Goal: Task Accomplishment & Management: Use online tool/utility

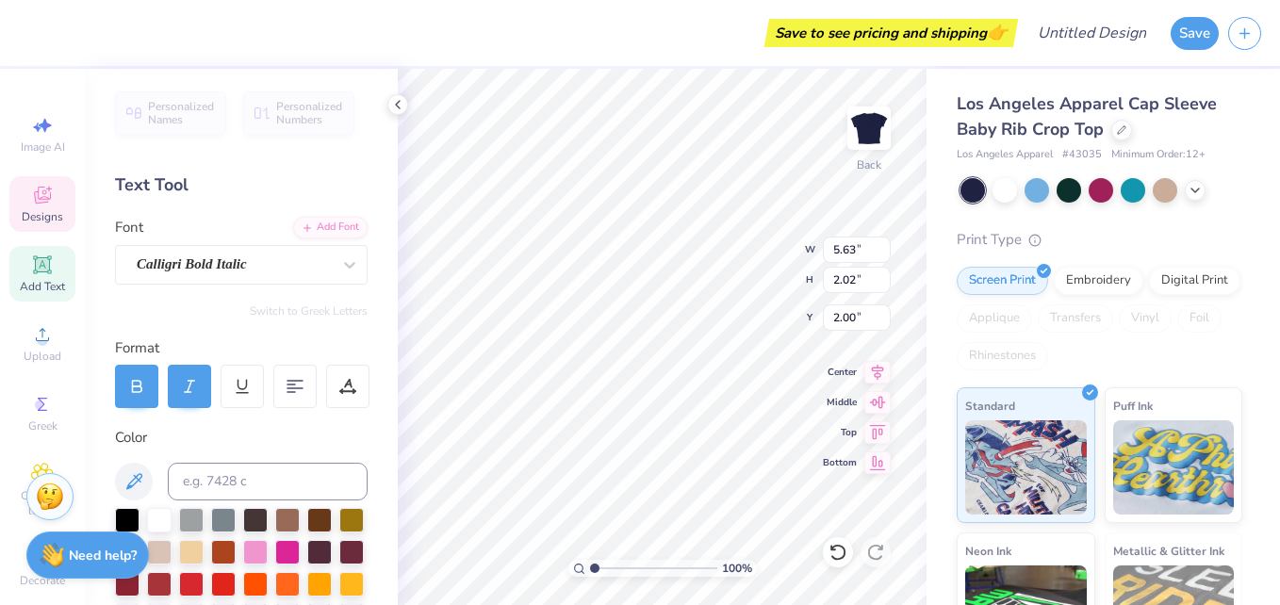
scroll to position [16, 3]
type textarea "Kappa Beta Gamma"
click at [884, 404] on icon at bounding box center [877, 399] width 26 height 23
type input "5.61"
type input "1.93"
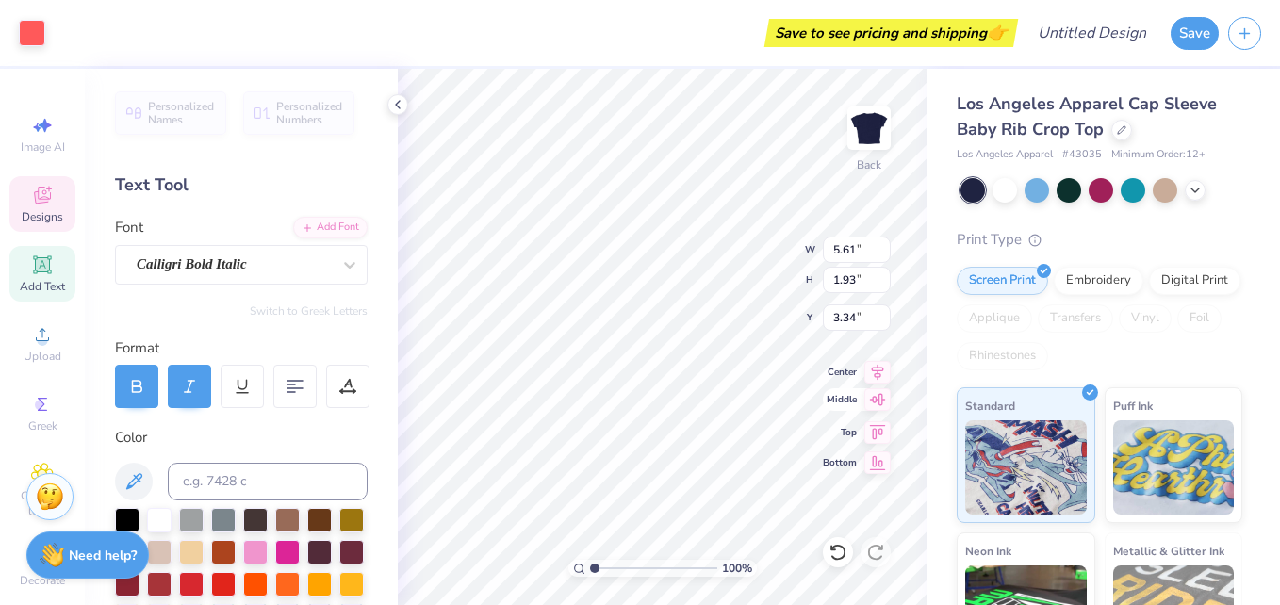
type input "3.34"
type input "1.61"
type input "0.73"
type input "4.12"
type input "6.97"
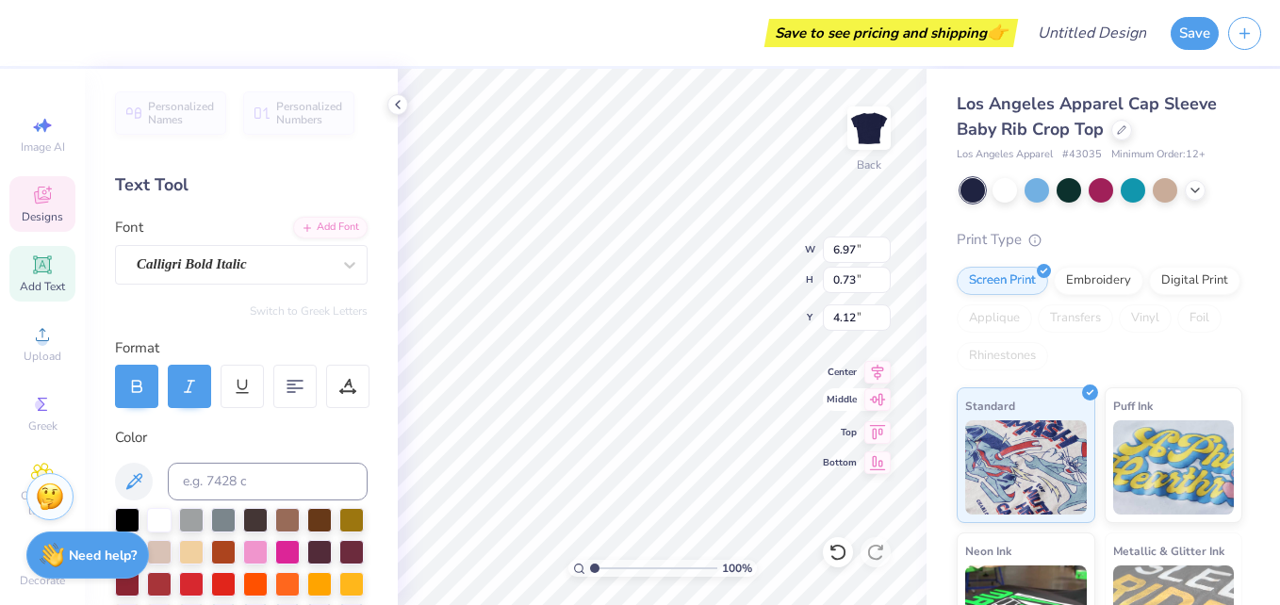
type input "3.06"
click at [870, 399] on icon at bounding box center [877, 399] width 26 height 23
type input "1.47"
type input "1.50"
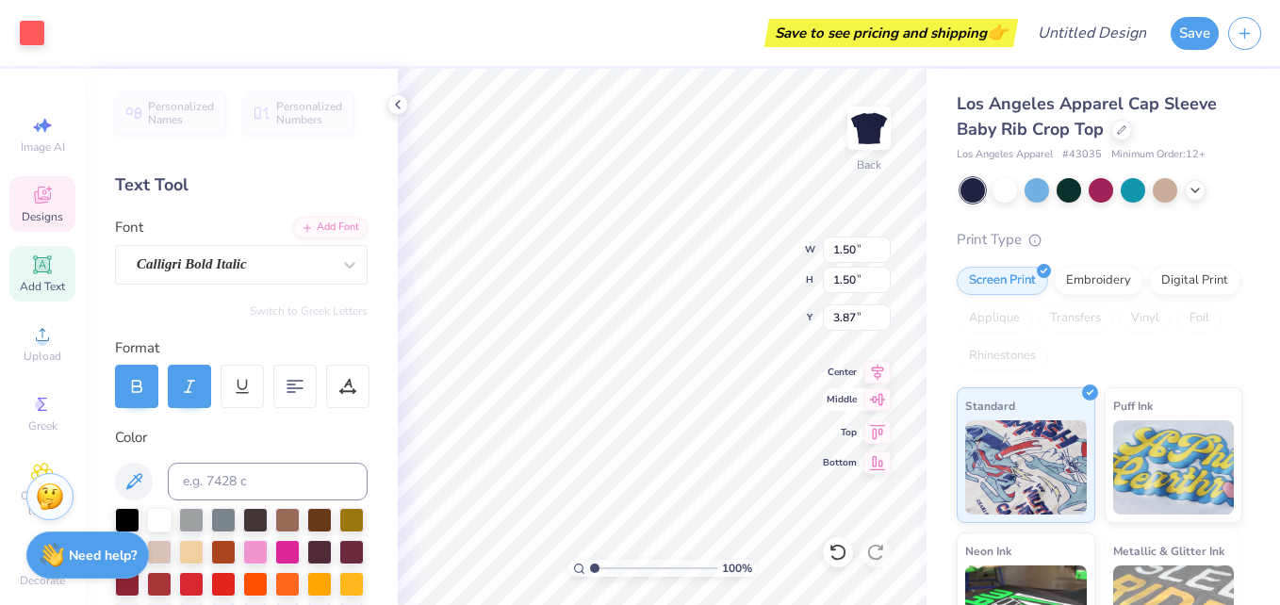
type input "5.56"
type input "1.61"
type input "0.73"
type input "6.02"
type input "1.45"
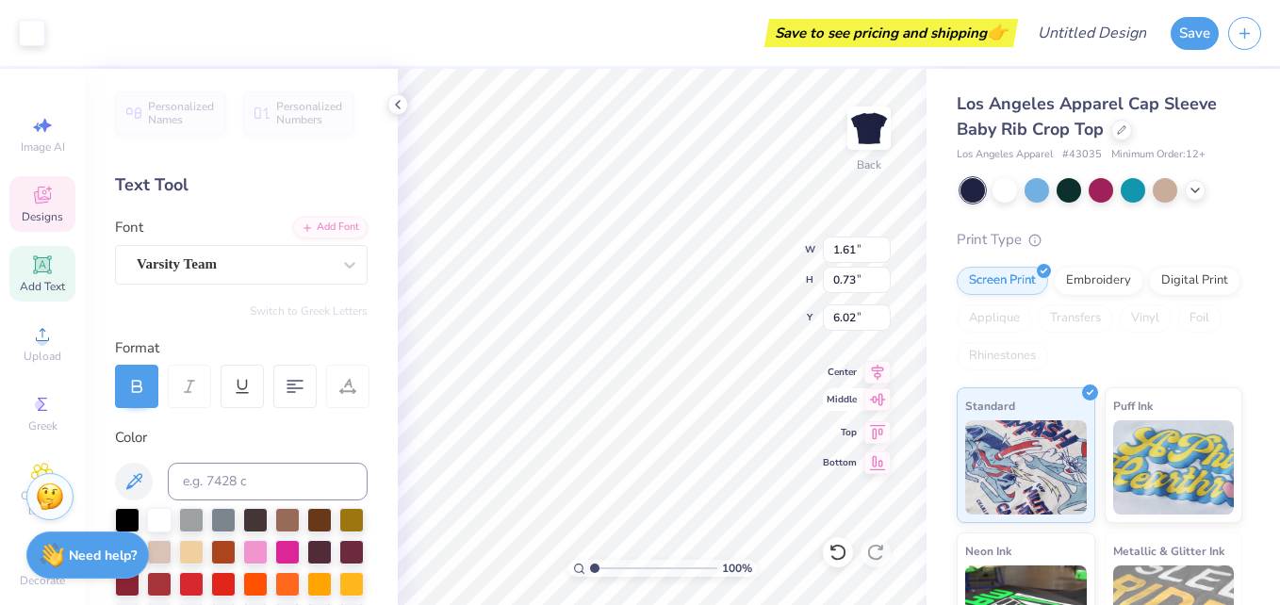
type input "1.45"
type input "5.66"
type input "5.61"
type input "1.93"
type input "5.42"
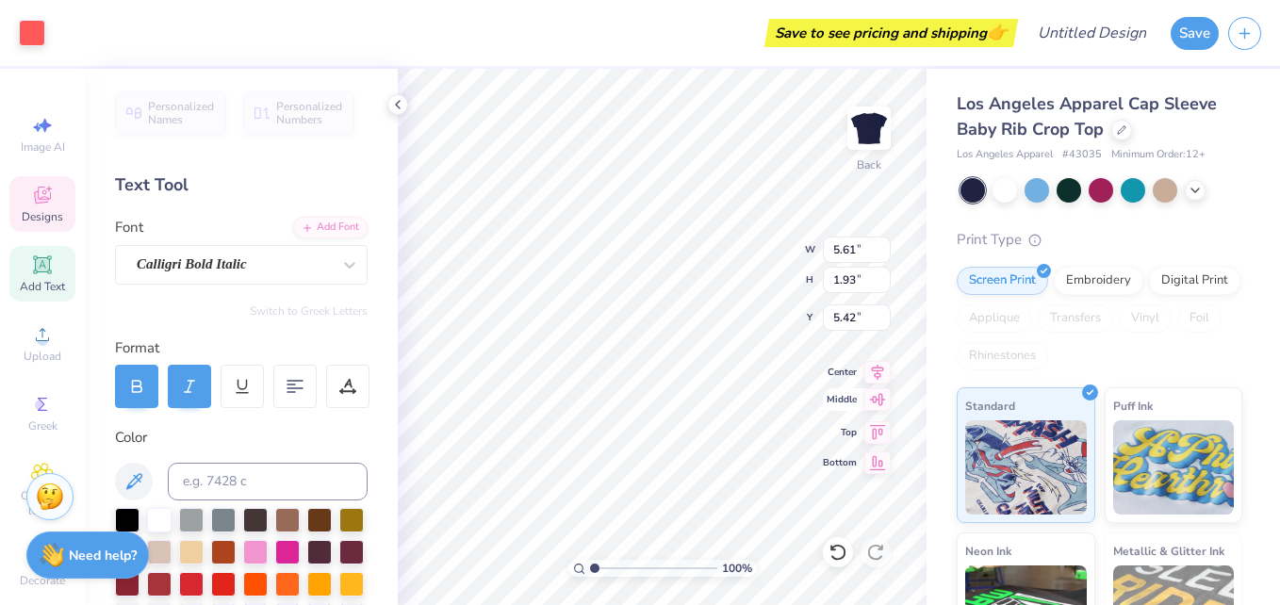
type input "6.97"
type input "3.06"
type input "1.47"
type textarea "Kappa Beta Gamma"
type input "1.45"
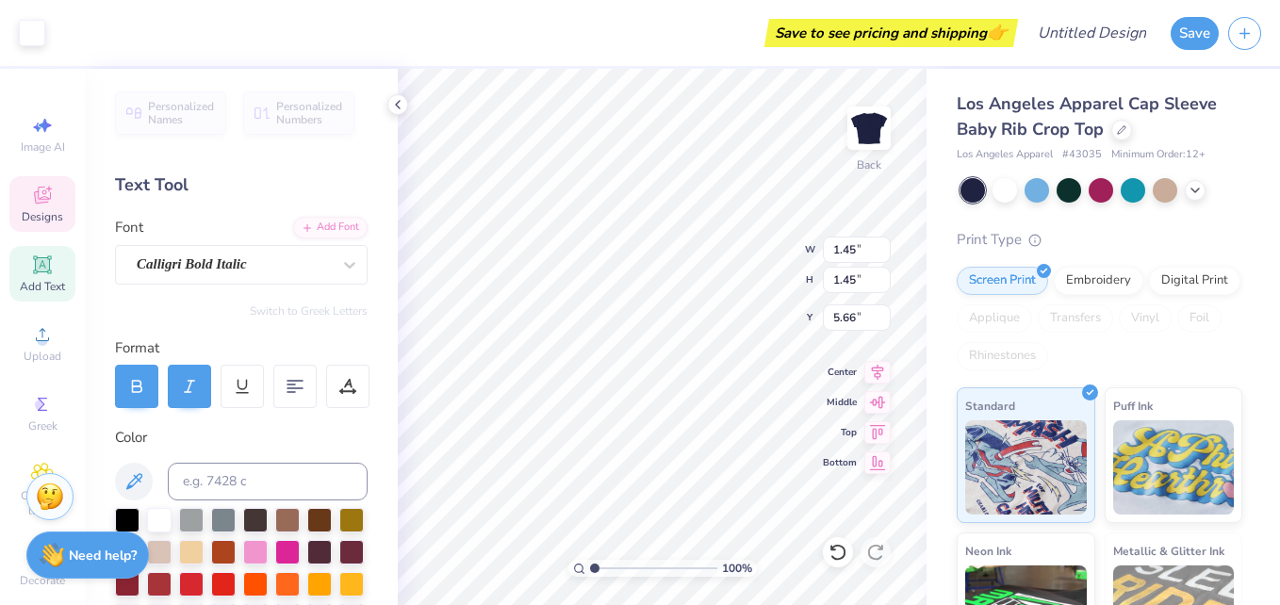
type input "1.45"
type input "4.57"
type input "5.61"
type input "1.93"
type input "5.05"
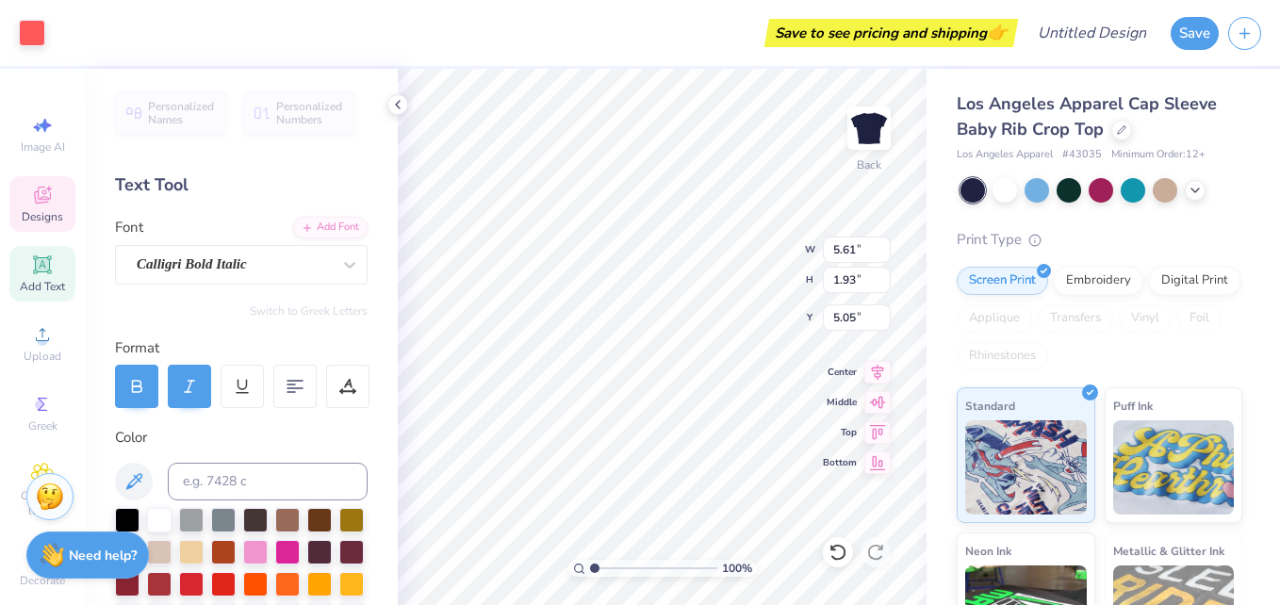
type input "1.50"
type input "4.51"
type input "5.61"
type input "1.93"
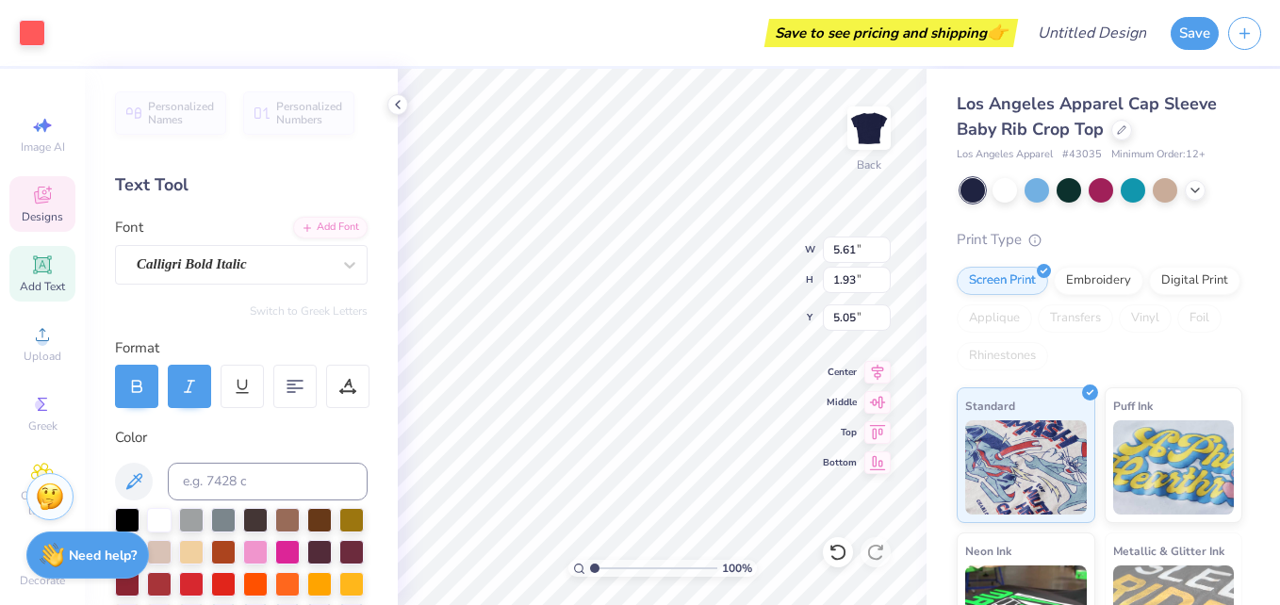
type input "4.82"
type input "1.61"
type input "0.73"
type input "6.02"
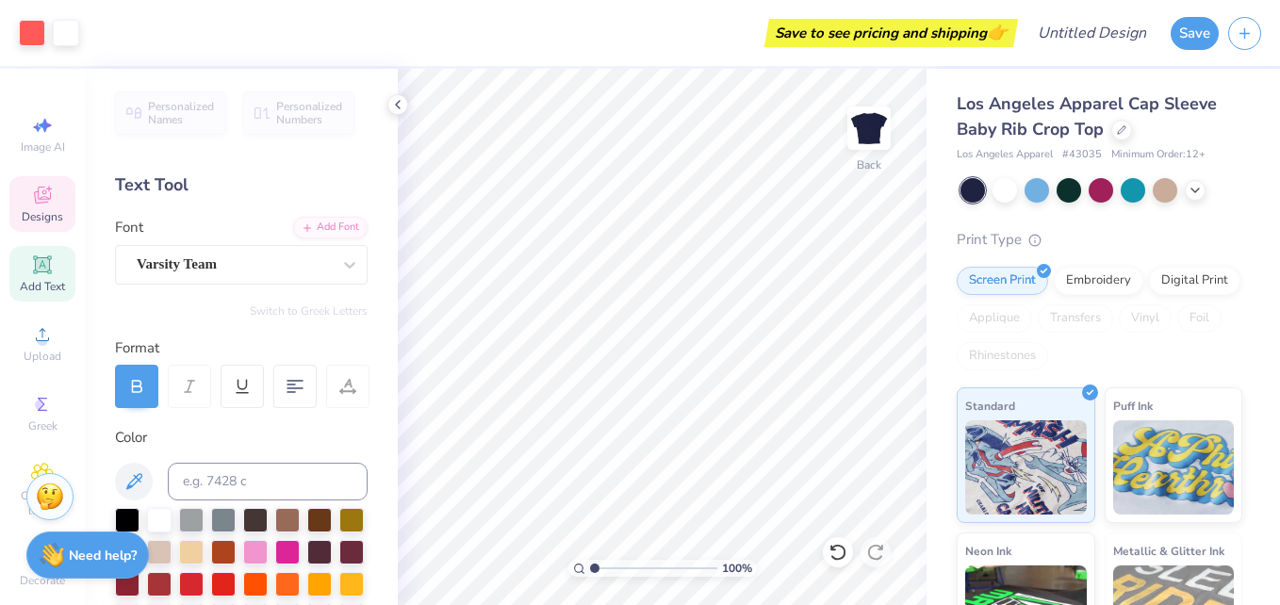
click at [41, 200] on icon at bounding box center [42, 197] width 15 height 12
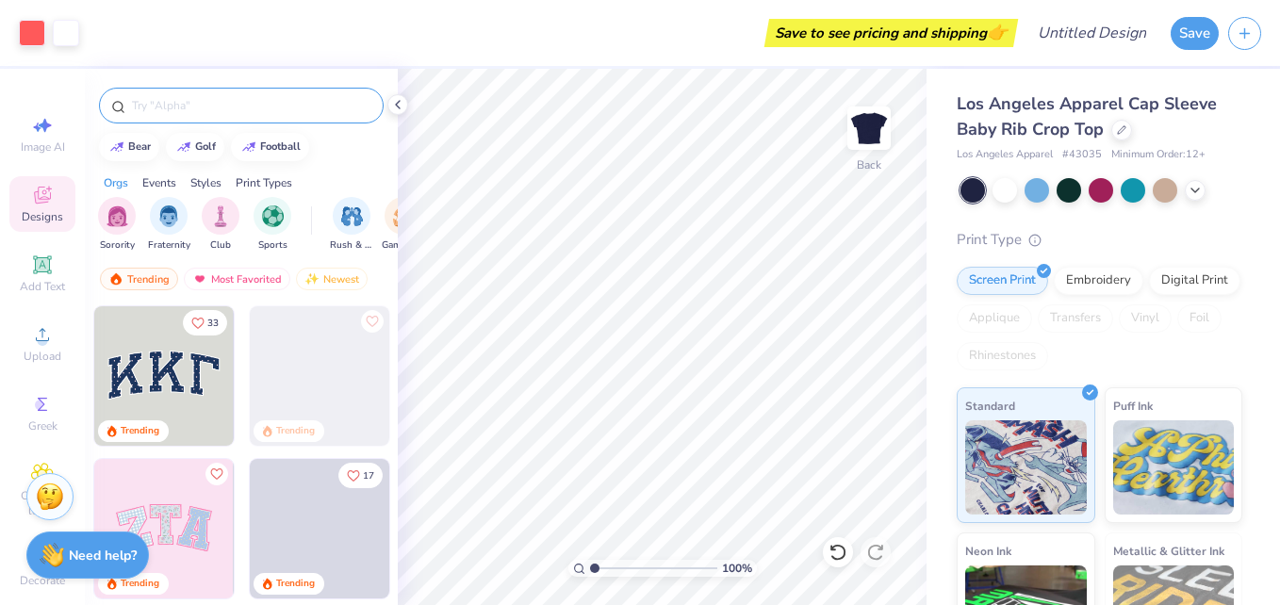
click at [172, 108] on input "text" at bounding box center [250, 105] width 241 height 19
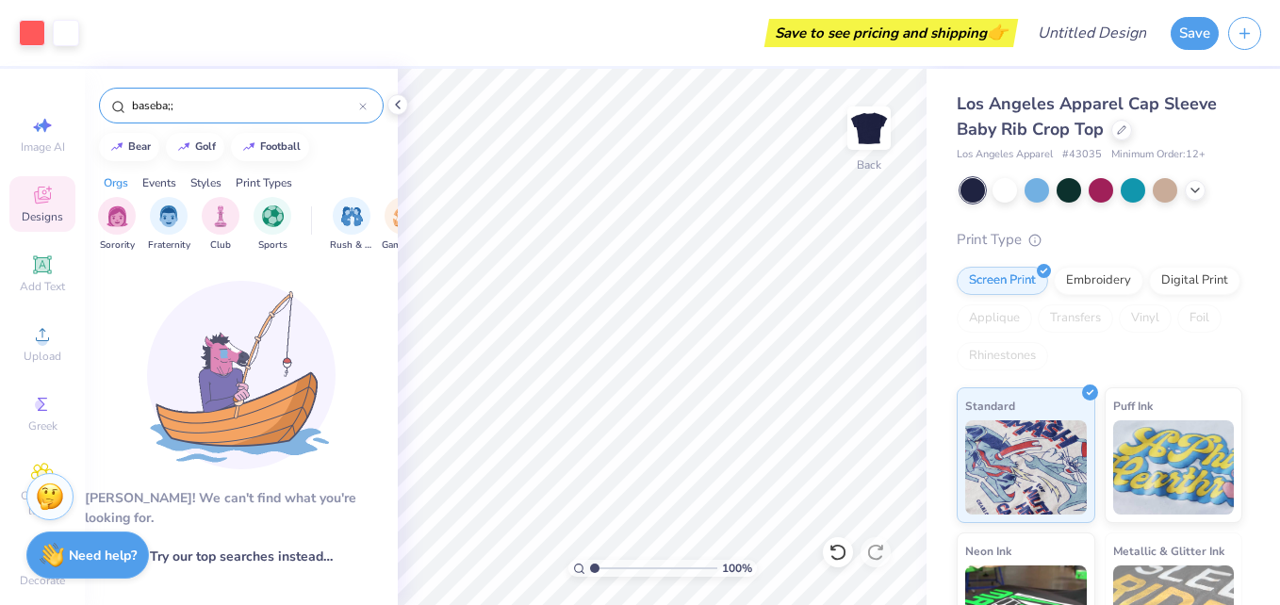
click at [179, 109] on input "baseba;;" at bounding box center [244, 105] width 229 height 19
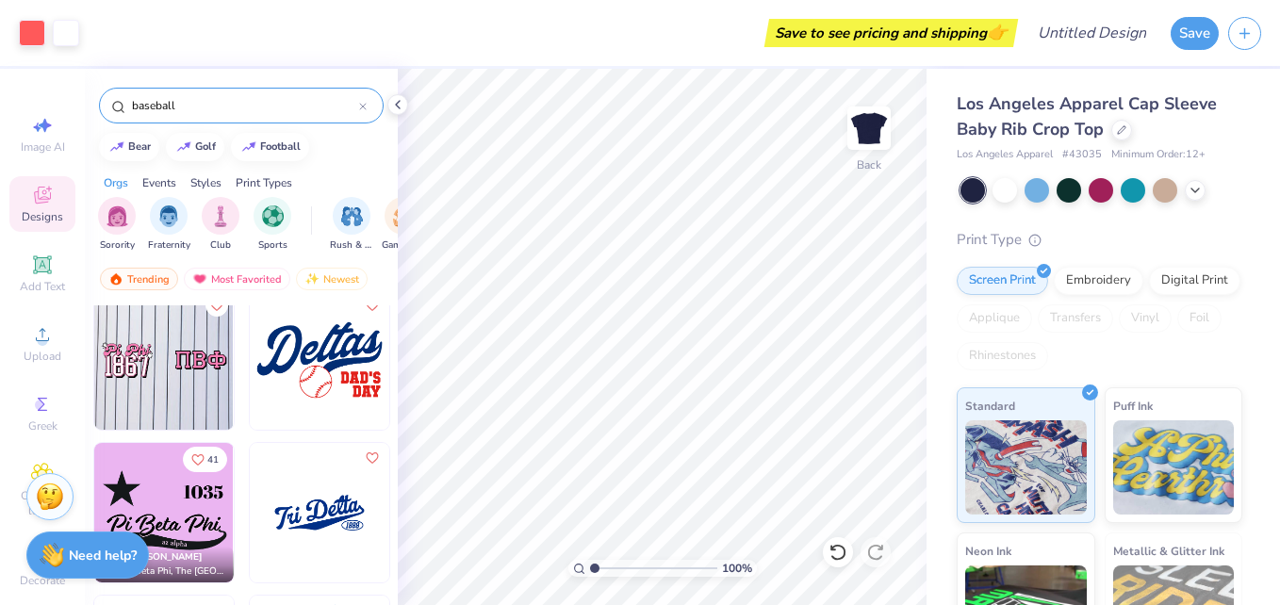
scroll to position [0, 0]
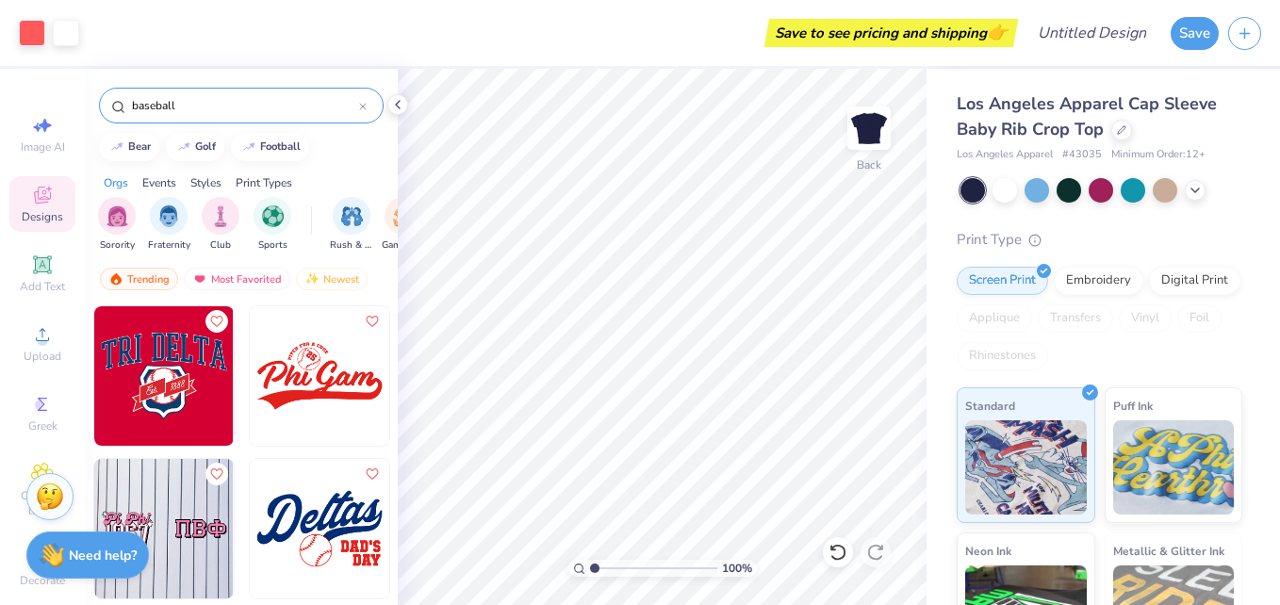
type input "baseball"
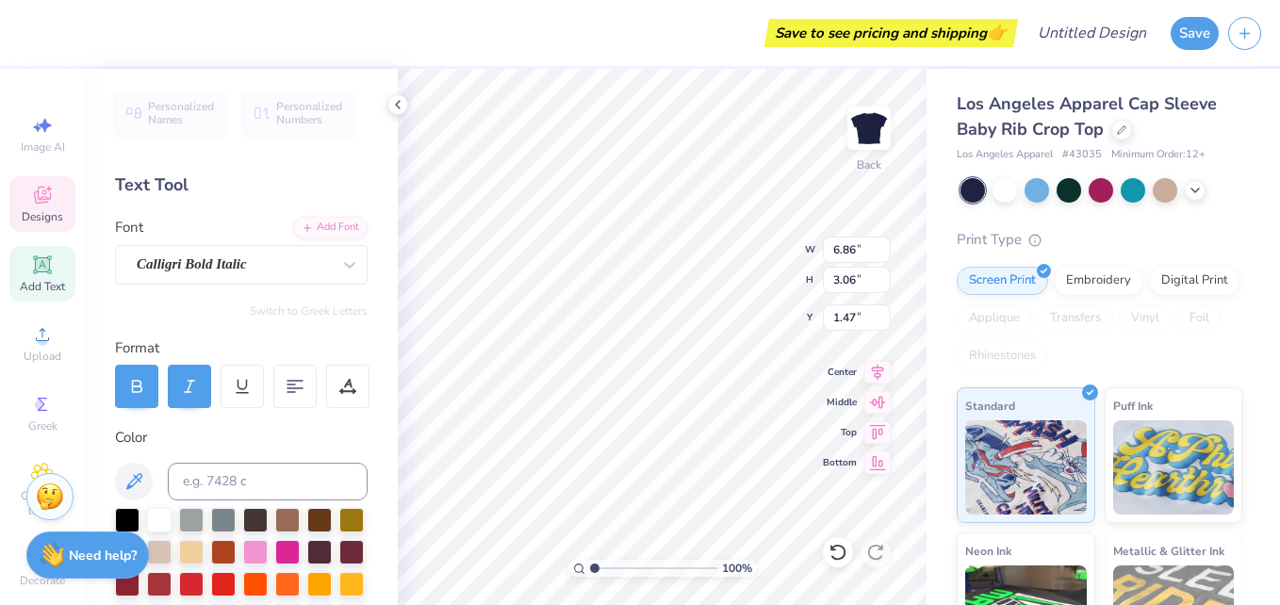
scroll to position [16, 3]
type textarea "-9a53-4bee-81bc-d6c1f4219e15a"
type input "4.45"
